Goal: Transaction & Acquisition: Purchase product/service

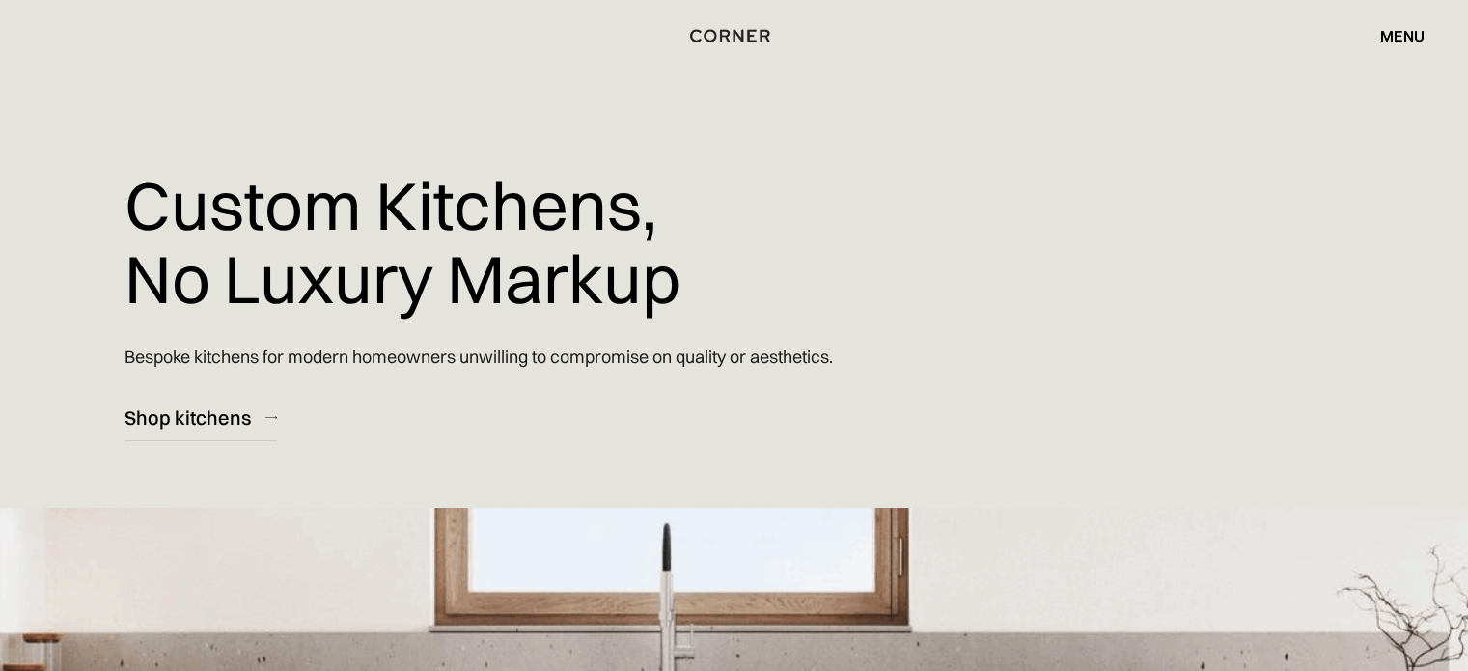
click at [1383, 37] on div "menu" at bounding box center [1402, 35] width 44 height 15
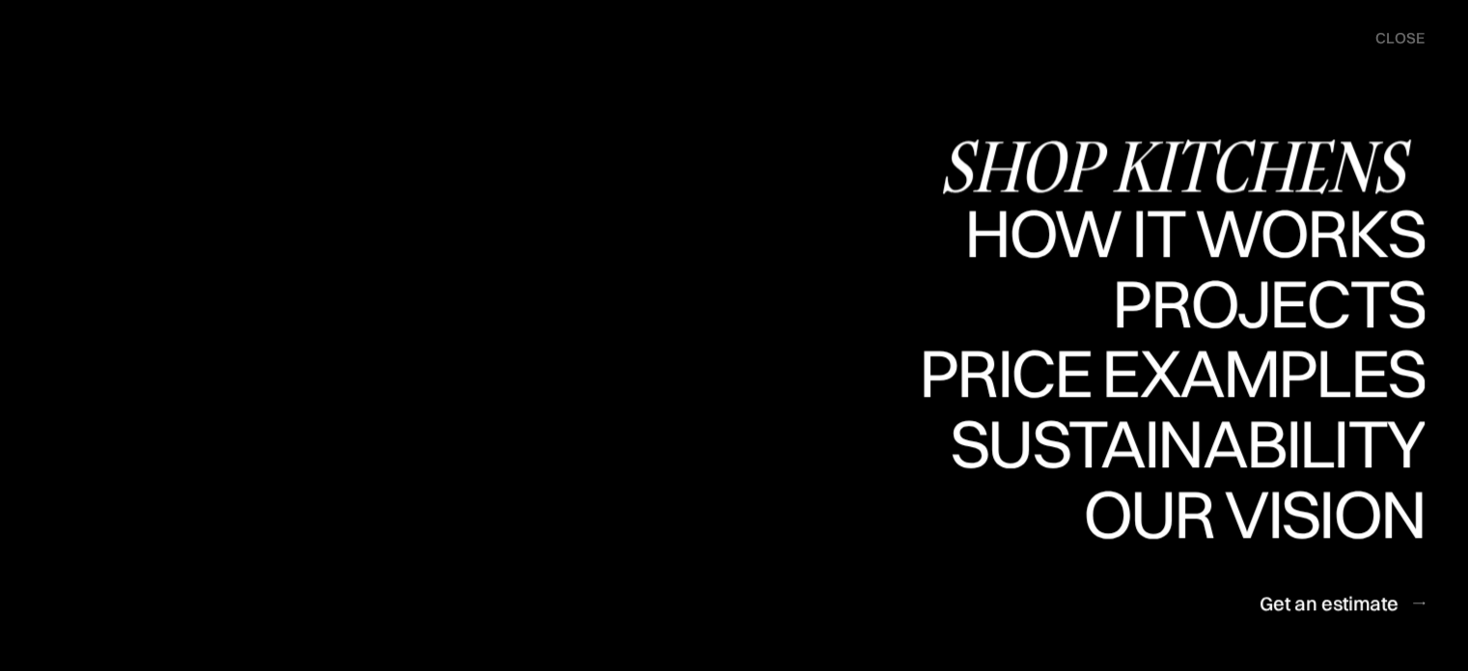
click at [0, 0] on div "Shop Kitchens" at bounding box center [0, 0] width 0 height 0
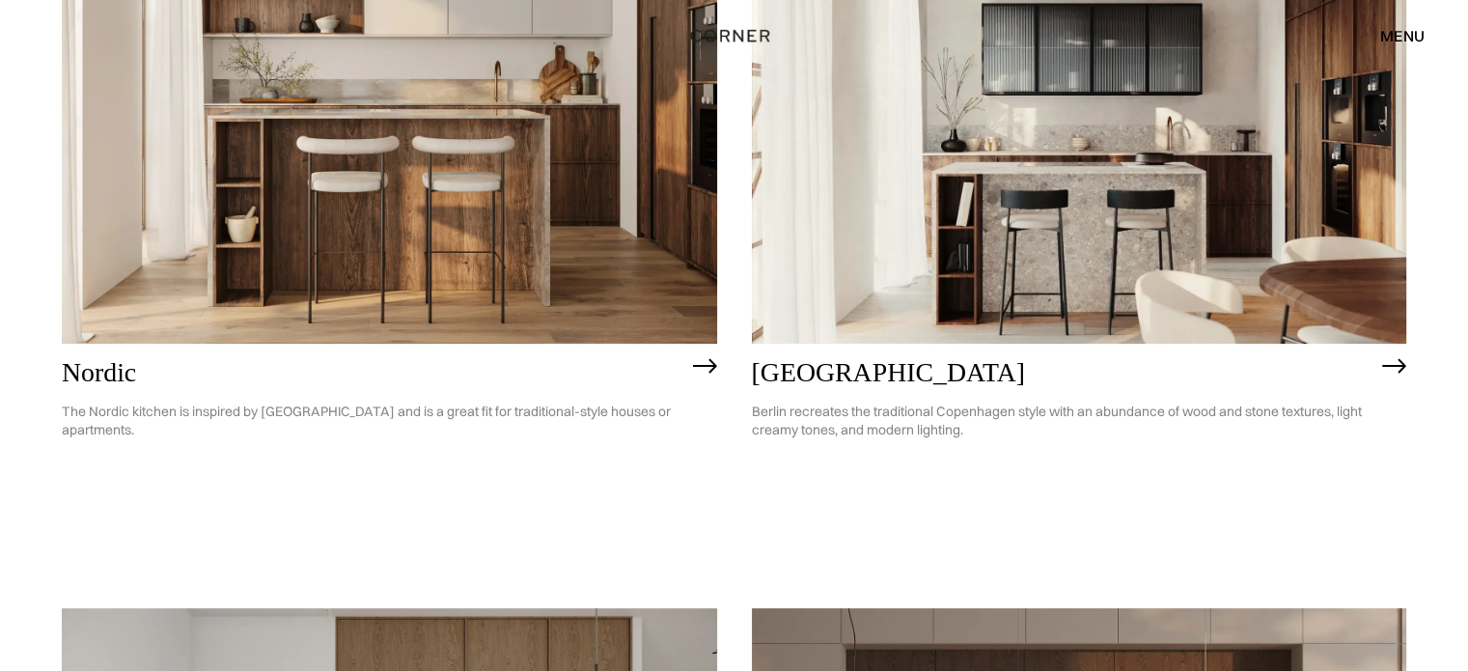
scroll to position [483, 0]
click at [955, 207] on img at bounding box center [1079, 81] width 655 height 524
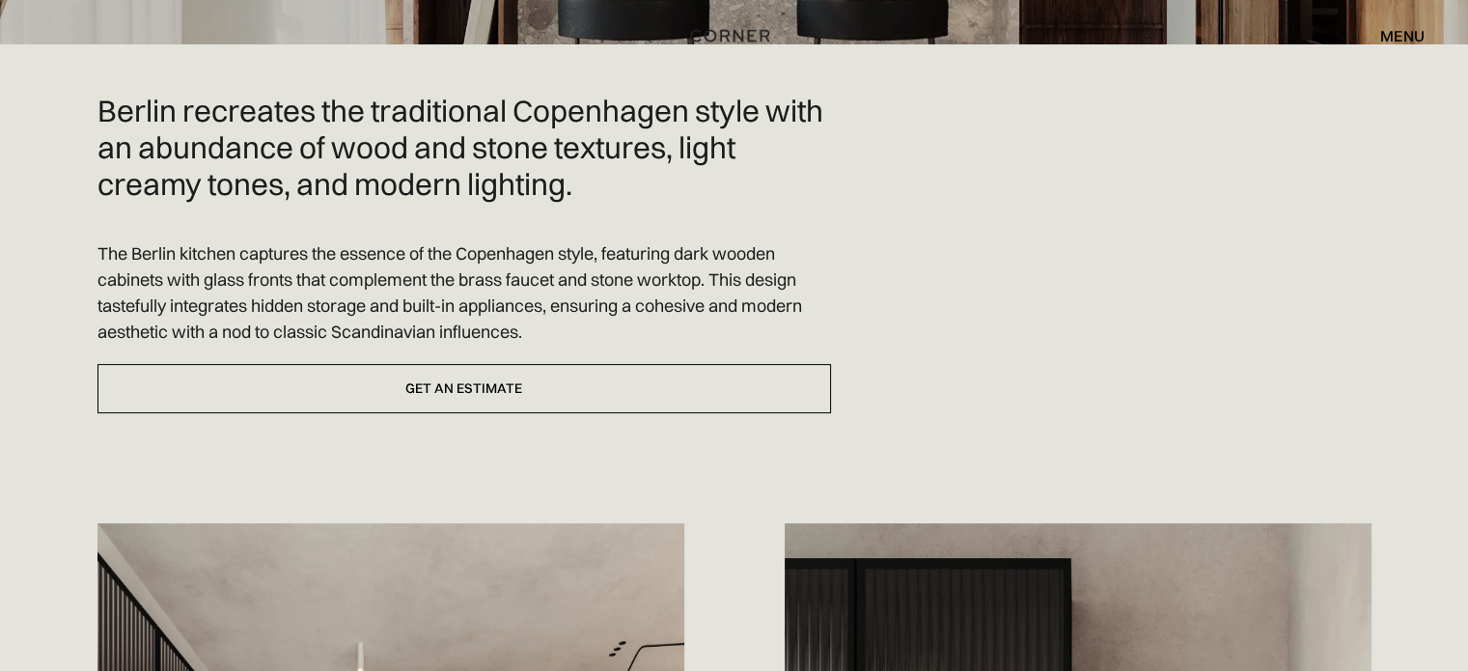
scroll to position [386, 0]
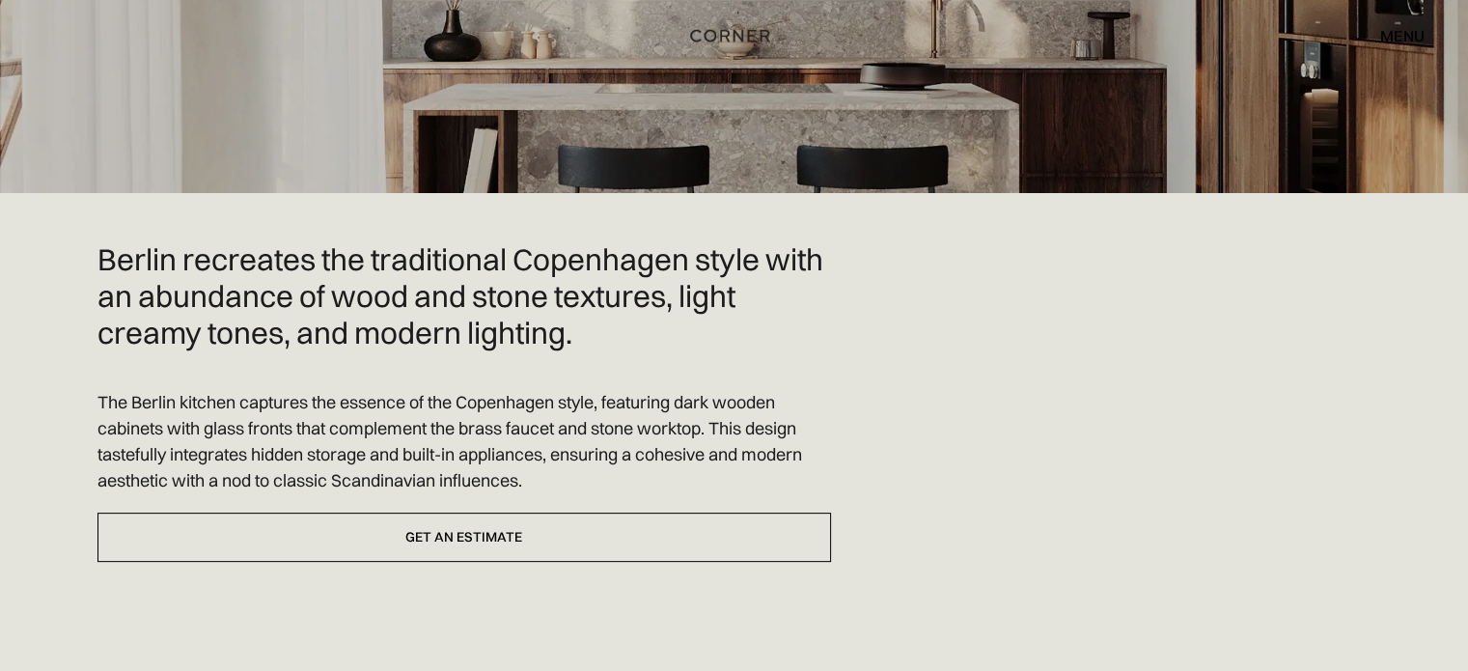
drag, startPoint x: 888, startPoint y: 231, endPoint x: 877, endPoint y: 264, distance: 35.4
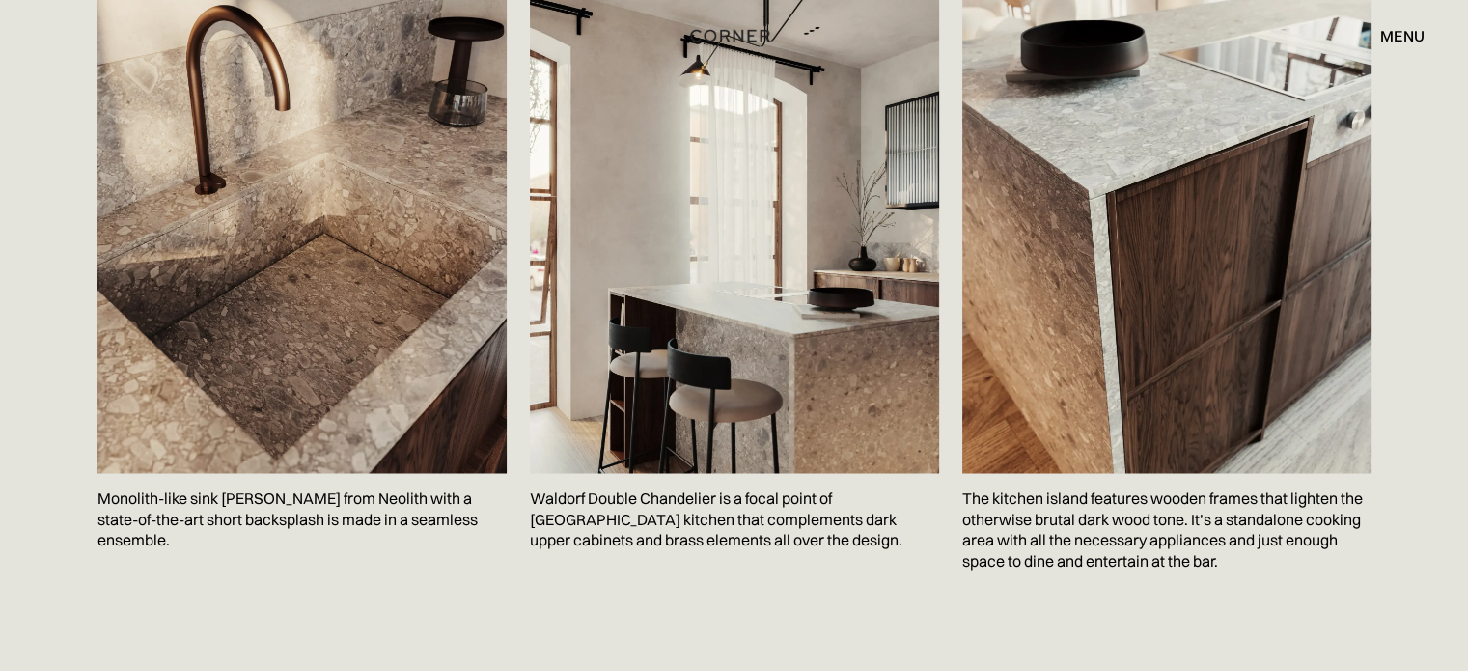
scroll to position [3185, 0]
